Goal: Submit feedback/report problem

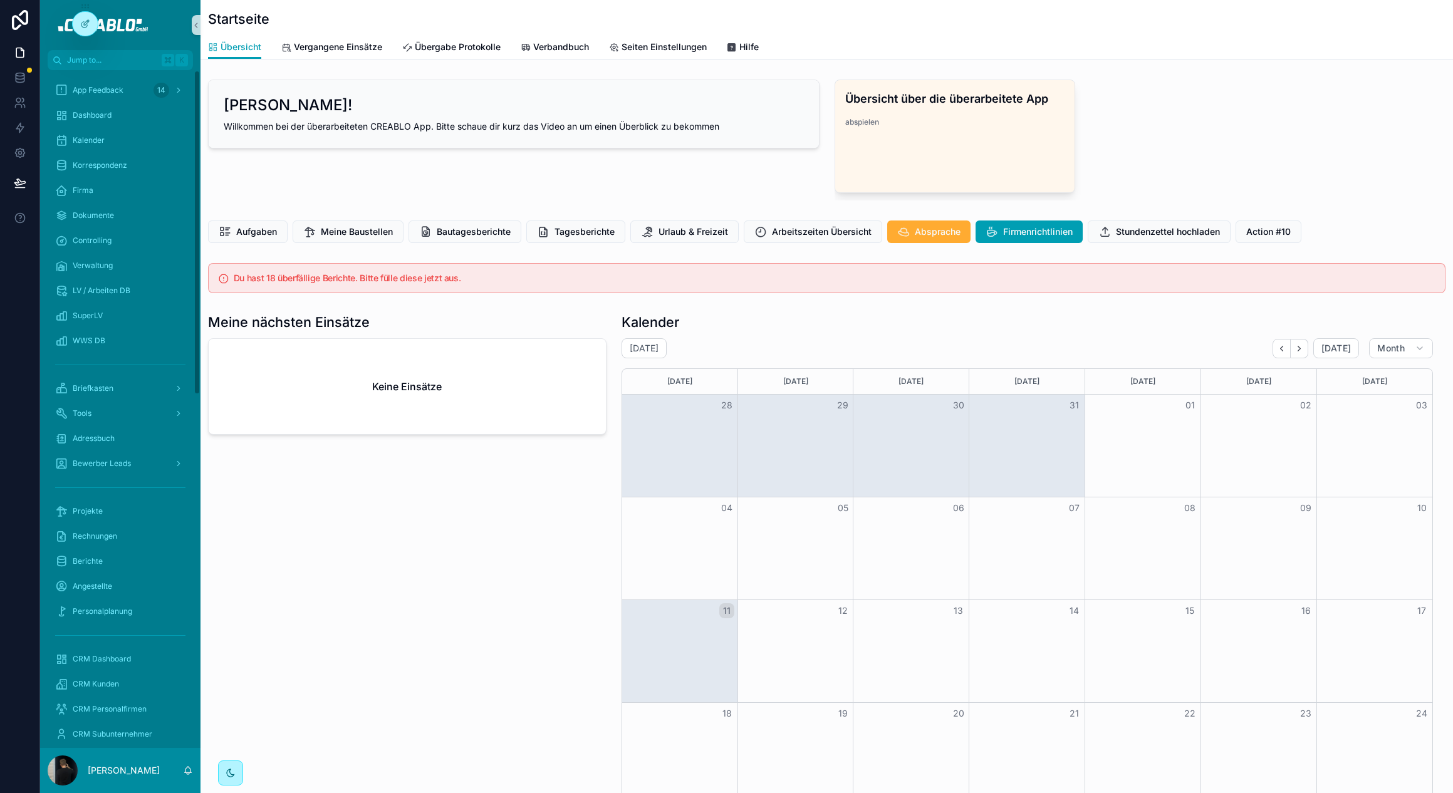
click at [342, 662] on div "Meine nächsten Einsätze Keine Einsätze" at bounding box center [406, 610] width 413 height 605
click at [121, 24] on img "scrollable content" at bounding box center [119, 25] width 141 height 20
